Goal: Task Accomplishment & Management: Manage account settings

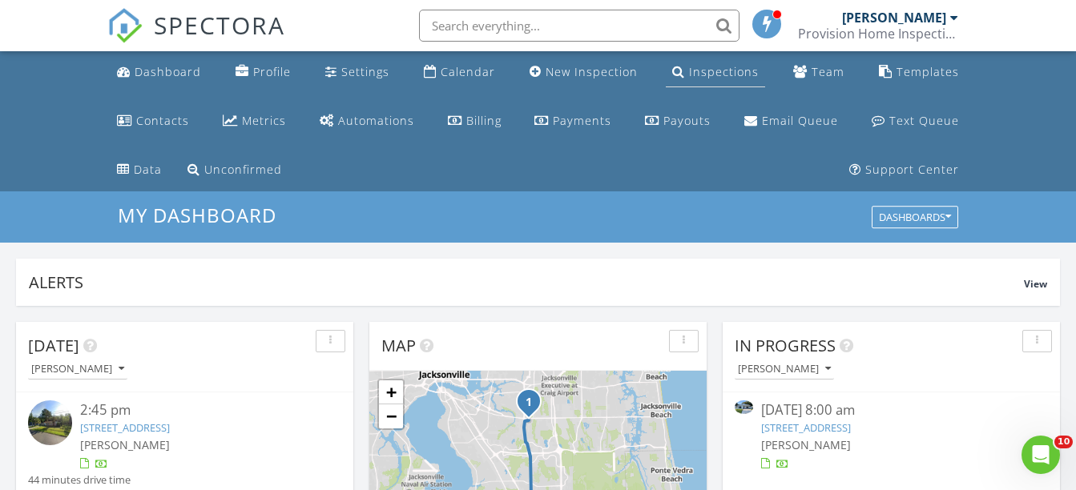
click at [693, 67] on div "Inspections" at bounding box center [724, 71] width 70 height 15
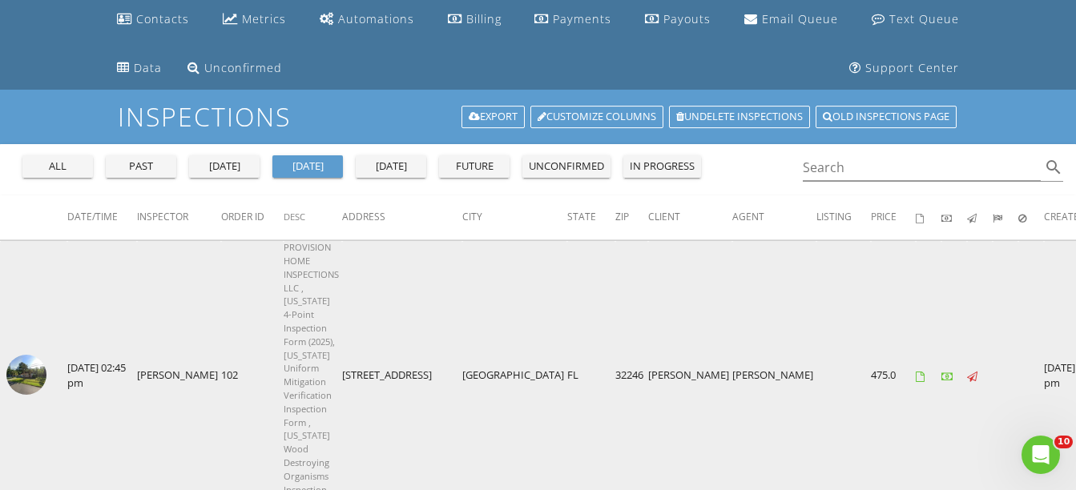
scroll to position [80, 0]
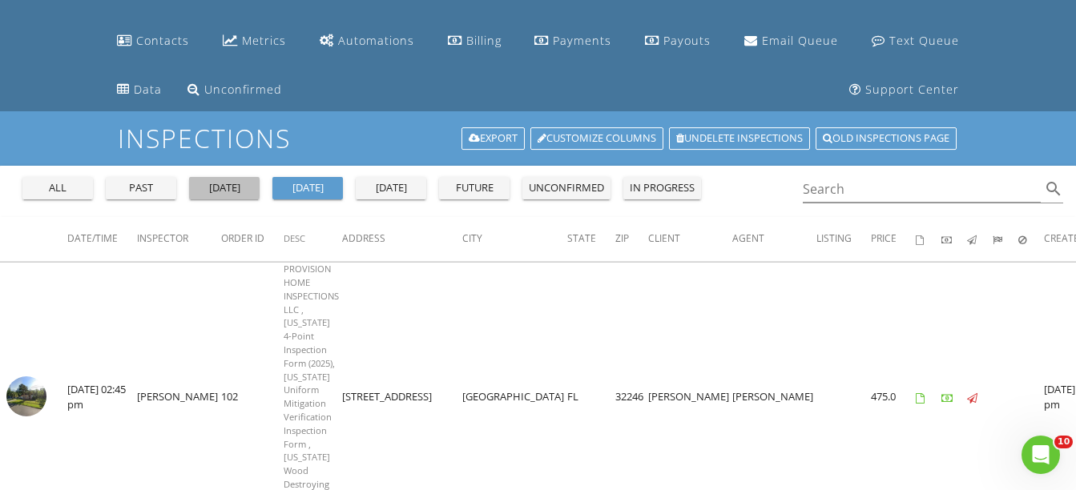
click at [229, 195] on div "[DATE]" at bounding box center [224, 188] width 58 height 16
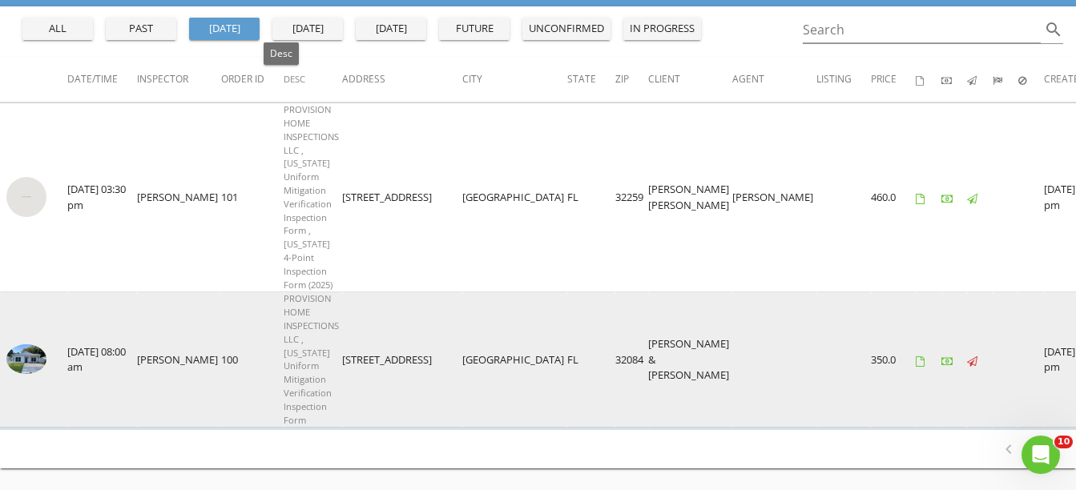
scroll to position [240, 0]
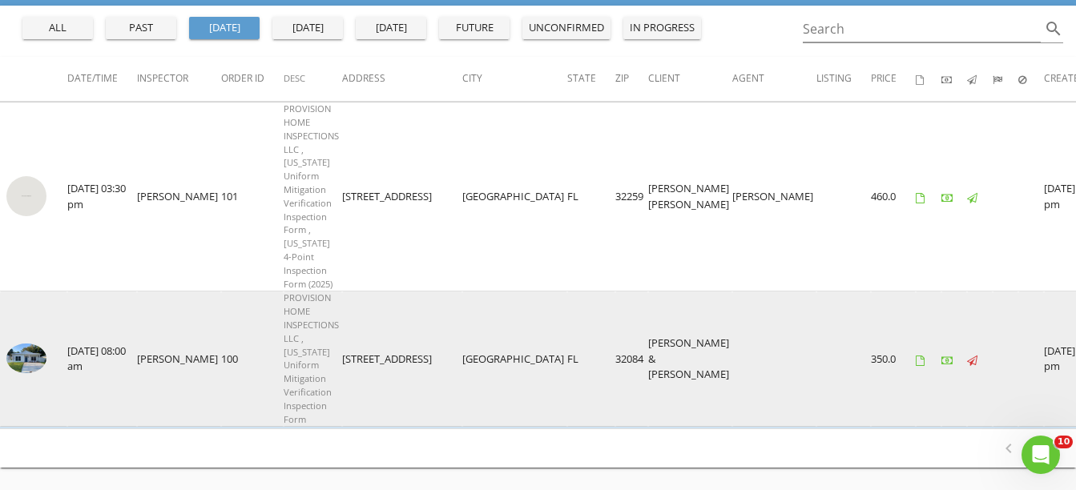
click at [26, 344] on img at bounding box center [26, 359] width 40 height 30
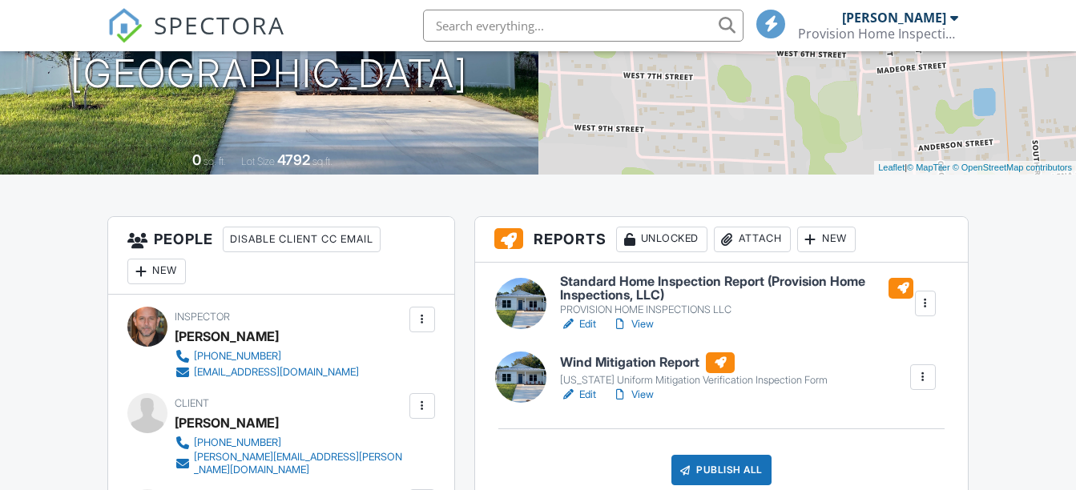
click at [588, 394] on link "Edit" at bounding box center [578, 395] width 36 height 16
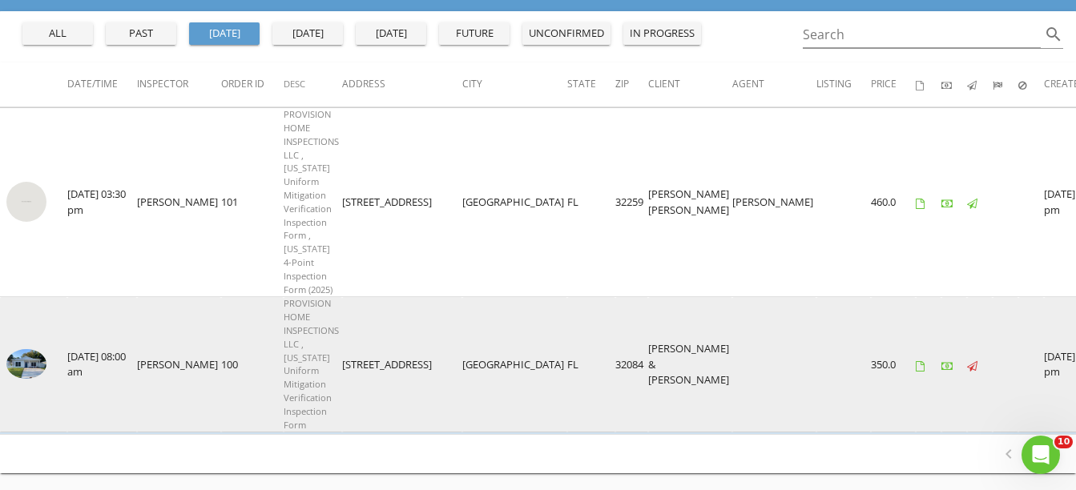
scroll to position [240, 0]
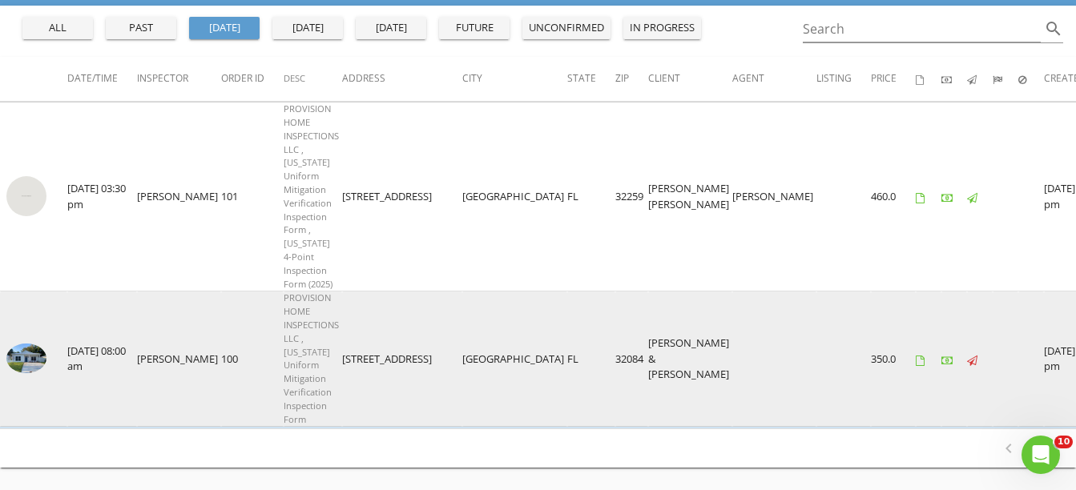
click at [27, 344] on img at bounding box center [26, 359] width 40 height 30
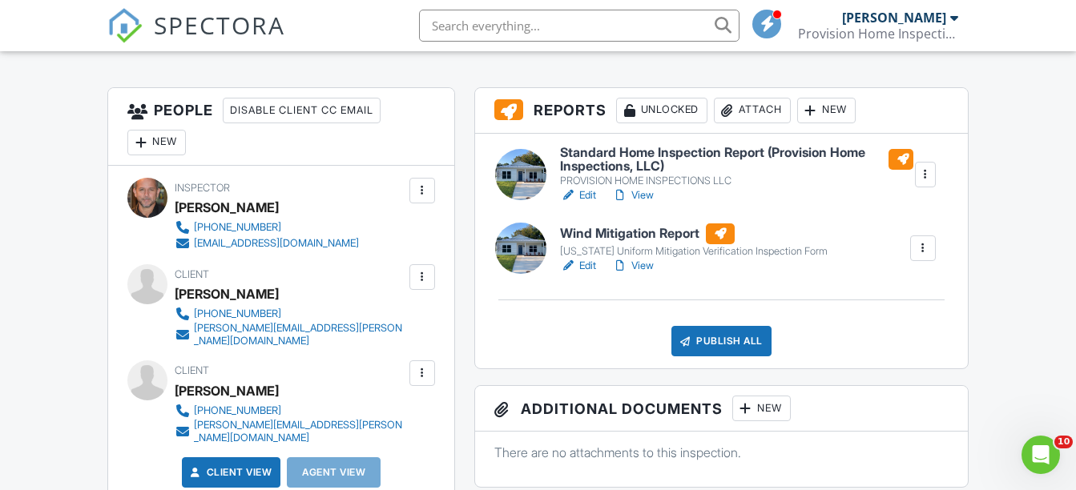
click at [587, 194] on link "Edit" at bounding box center [578, 195] width 36 height 16
